Goal: Task Accomplishment & Management: Manage account settings

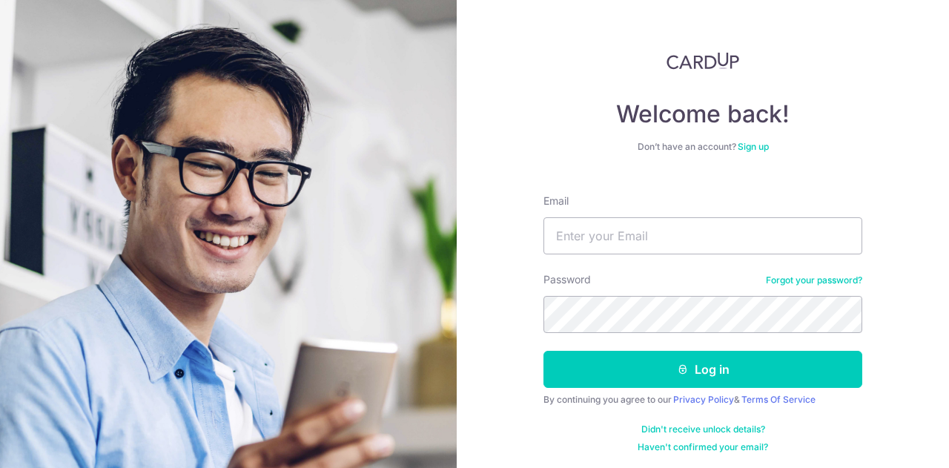
type input "[EMAIL_ADDRESS][DOMAIN_NAME]"
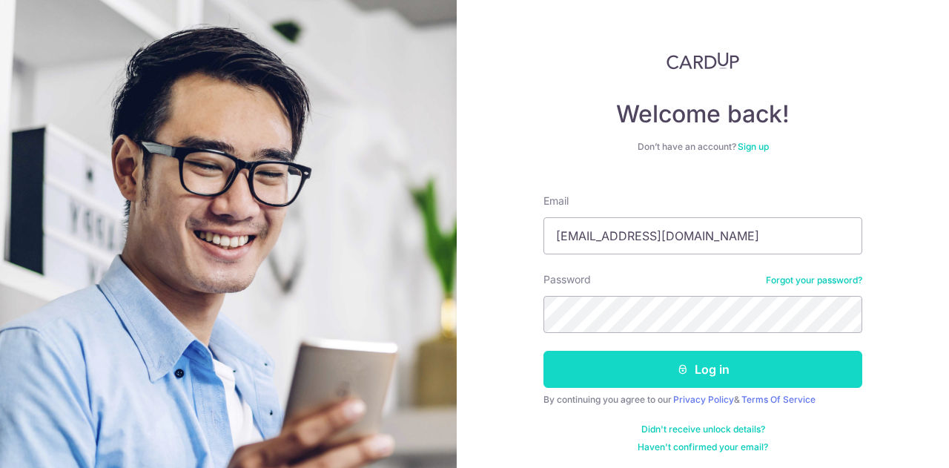
click at [692, 365] on button "Log in" at bounding box center [702, 369] width 319 height 37
